Goal: Task Accomplishment & Management: Use online tool/utility

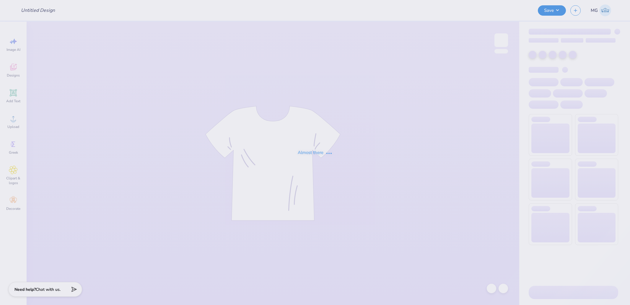
type input "Fall [PERSON_NAME]"
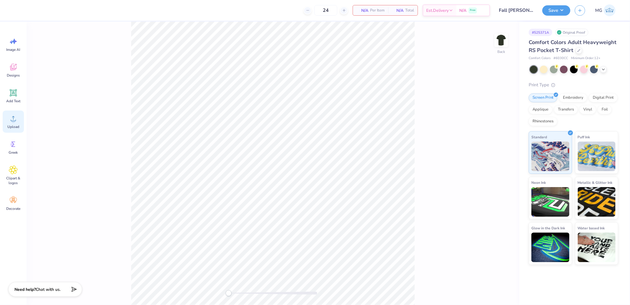
click at [19, 113] on div "Upload" at bounding box center [13, 121] width 21 height 22
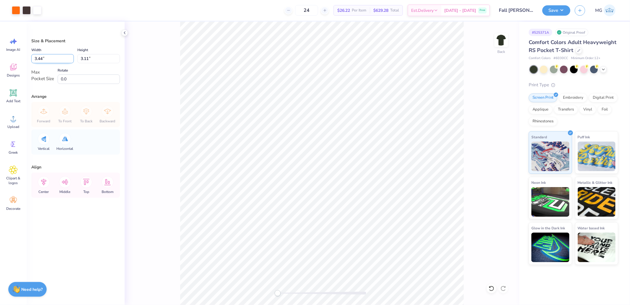
click at [55, 58] on input "3.44" at bounding box center [52, 58] width 43 height 9
type input "3.50"
type input "3.16"
click at [66, 180] on icon at bounding box center [65, 182] width 12 height 12
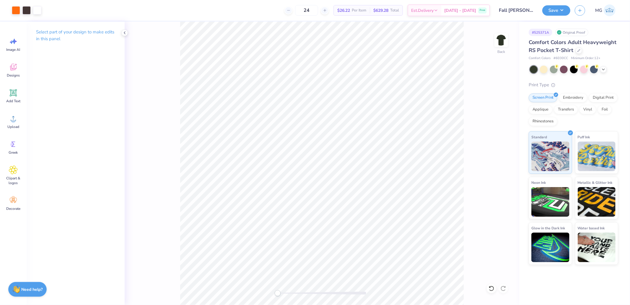
click at [498, 30] on div "Back" at bounding box center [322, 163] width 395 height 283
click at [501, 42] on img at bounding box center [501, 40] width 24 height 24
click at [16, 126] on span "Upload" at bounding box center [13, 126] width 12 height 5
click at [18, 124] on span "Upload" at bounding box center [13, 126] width 12 height 5
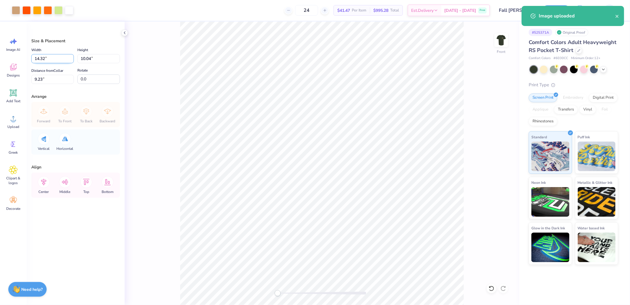
click at [46, 58] on input "14.32" at bounding box center [52, 58] width 43 height 9
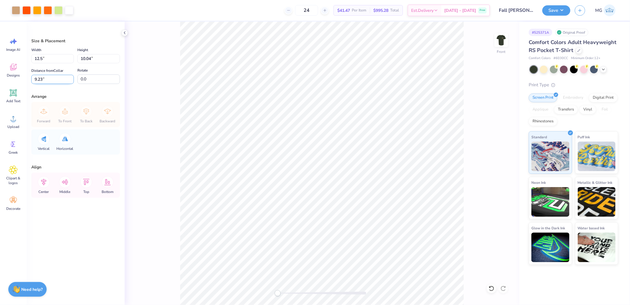
click at [54, 79] on input "9.23" at bounding box center [52, 79] width 43 height 9
type input "12.50"
type input "8.76"
type input "3"
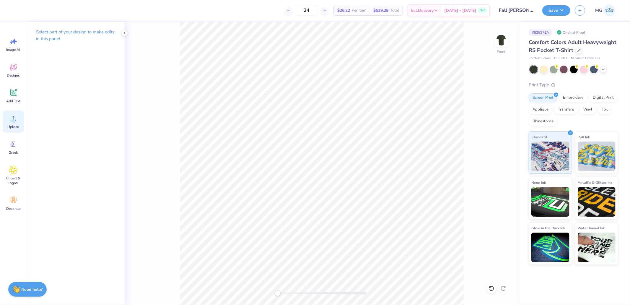
click at [19, 125] on span "Upload" at bounding box center [13, 126] width 12 height 5
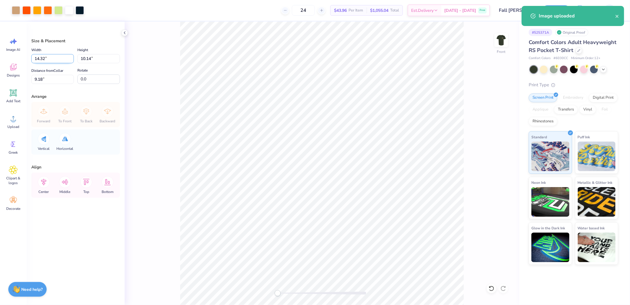
click at [45, 59] on input "14.32" at bounding box center [52, 58] width 43 height 9
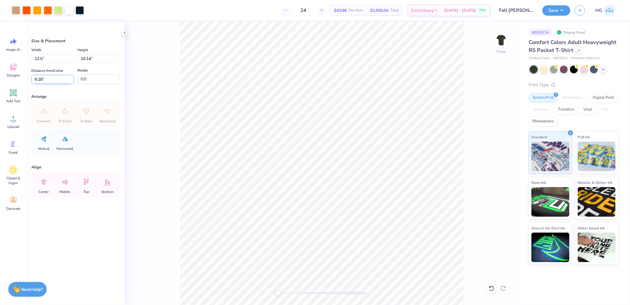
click at [58, 77] on input "9.18" at bounding box center [52, 79] width 43 height 9
type input "12.50"
type input "8.85"
type input "3"
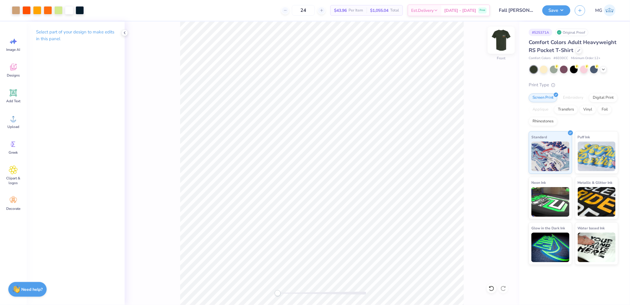
click at [503, 40] on img at bounding box center [501, 40] width 24 height 24
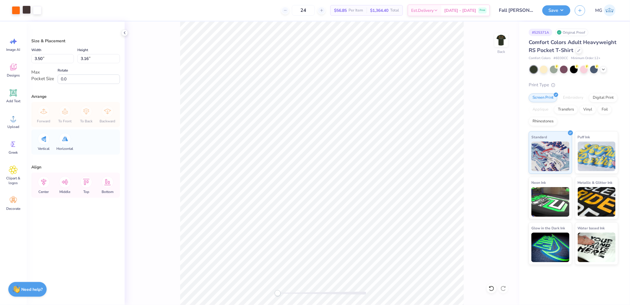
click at [26, 13] on div at bounding box center [26, 10] width 8 height 8
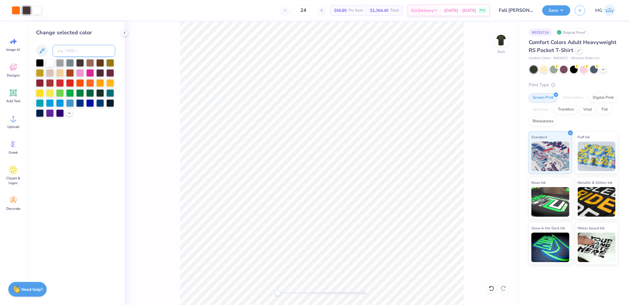
click at [63, 52] on input at bounding box center [84, 51] width 63 height 12
type input "296"
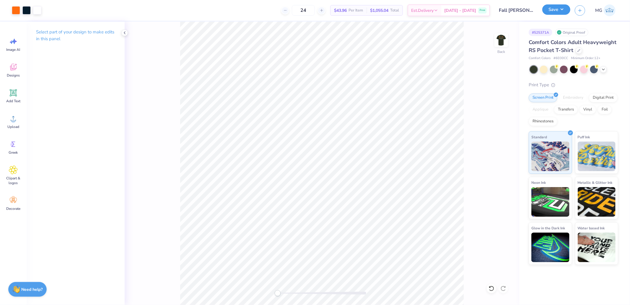
click at [557, 12] on button "Save" at bounding box center [556, 9] width 28 height 10
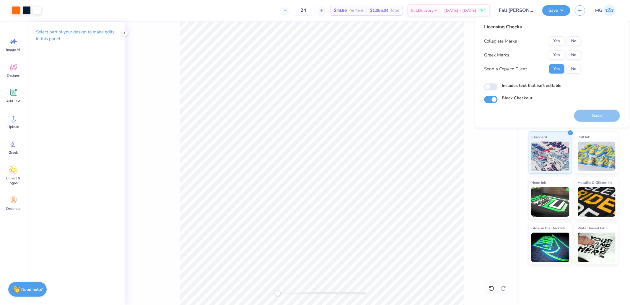
drag, startPoint x: 570, startPoint y: 40, endPoint x: 557, endPoint y: 48, distance: 15.2
click at [550, 56] on button "Yes" at bounding box center [556, 54] width 15 height 9
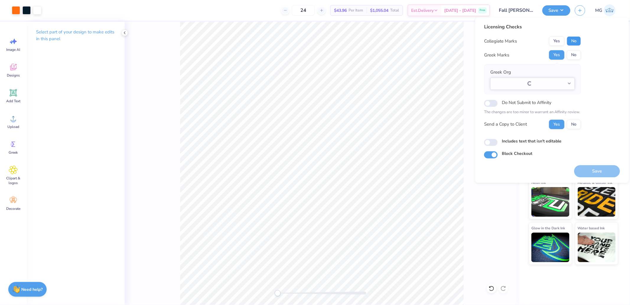
click at [575, 38] on button "No" at bounding box center [574, 40] width 14 height 9
click at [531, 84] on button "Select option" at bounding box center [532, 83] width 84 height 12
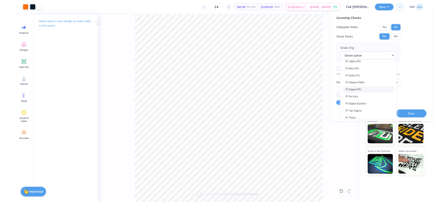
scroll to position [3365, 0]
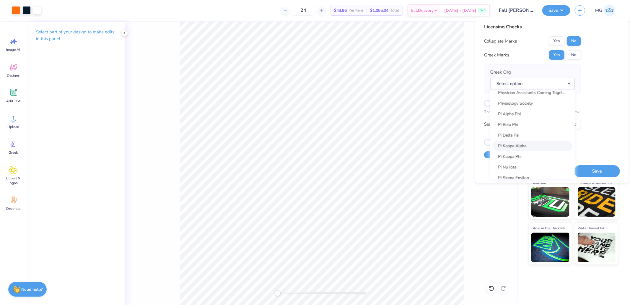
click at [519, 142] on link "Pi Kappa Alpha" at bounding box center [533, 146] width 80 height 10
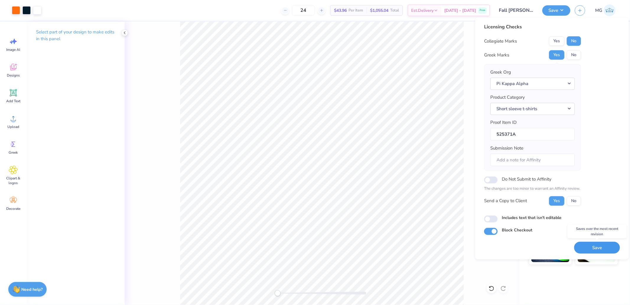
click at [601, 249] on button "Save" at bounding box center [597, 247] width 46 height 12
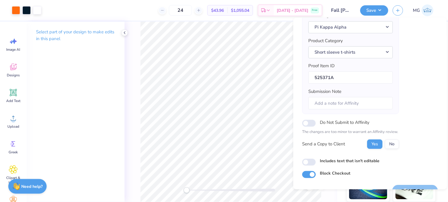
scroll to position [70, 0]
